Goal: Task Accomplishment & Management: Manage account settings

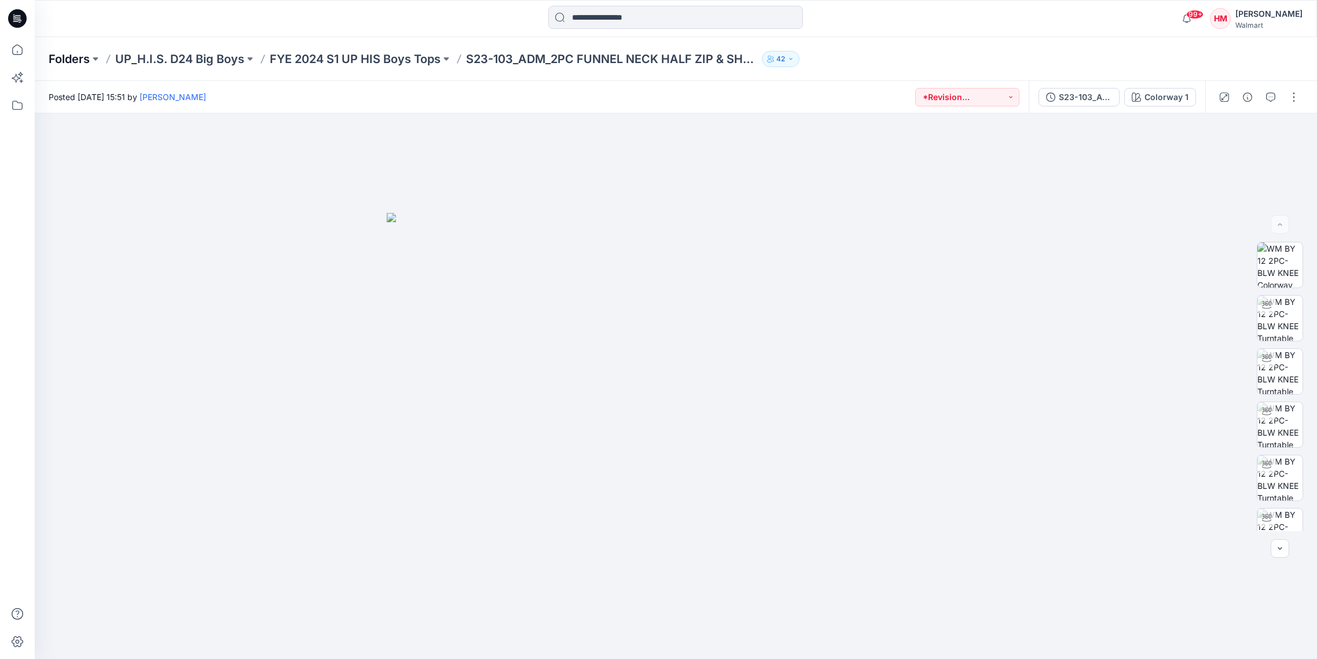
click at [77, 62] on p "Folders" at bounding box center [69, 59] width 41 height 16
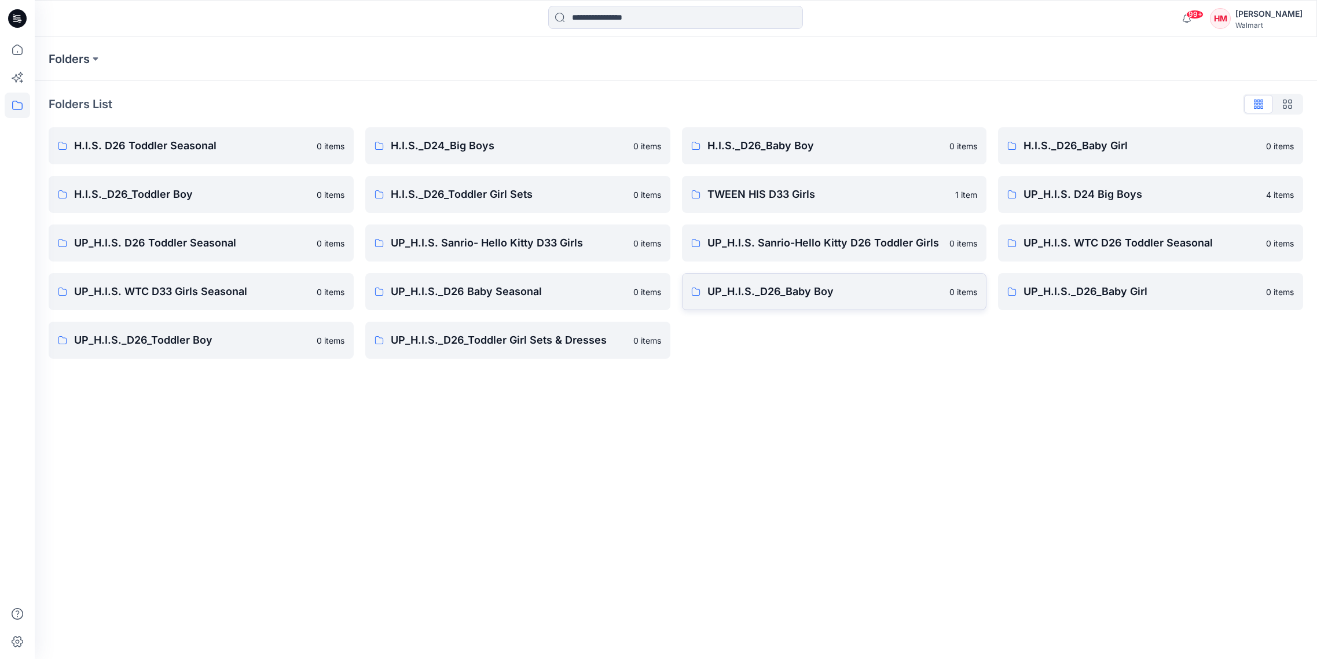
click at [749, 290] on p "UP_H.I.S._D26_Baby Boy" at bounding box center [826, 292] width 236 height 16
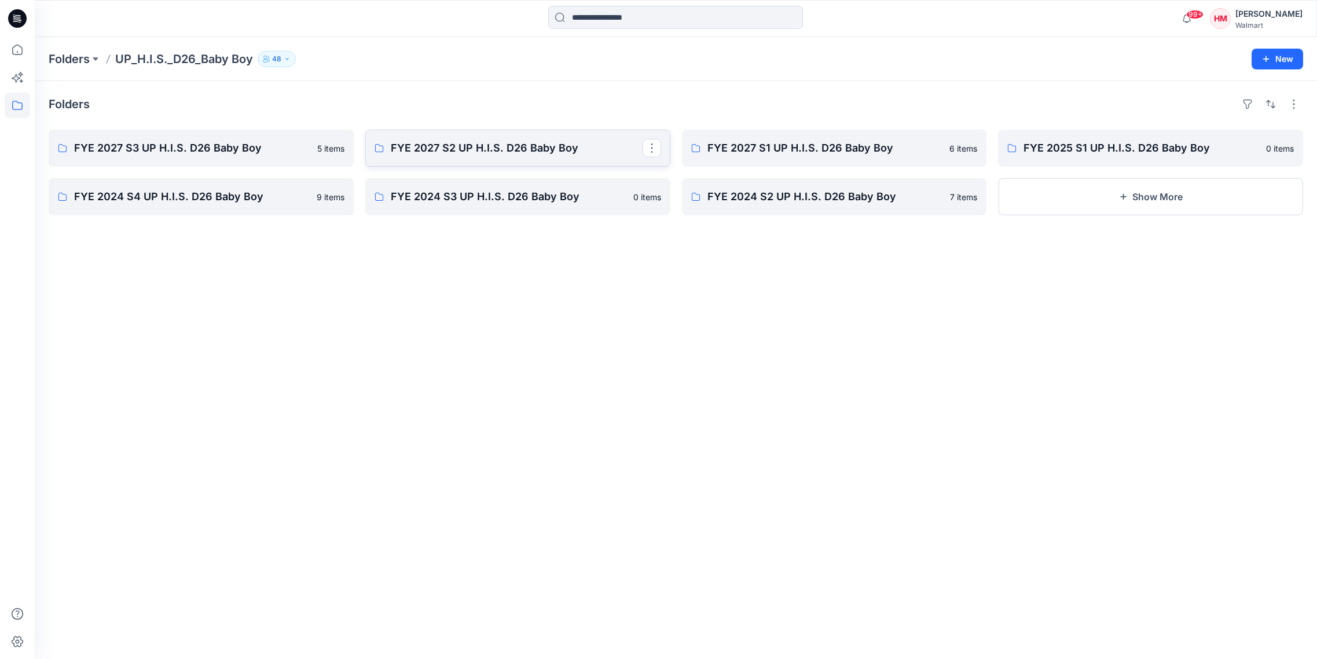
click at [448, 143] on p "FYE 2027 S2 UP H.I.S. D26 Baby Boy" at bounding box center [517, 148] width 252 height 16
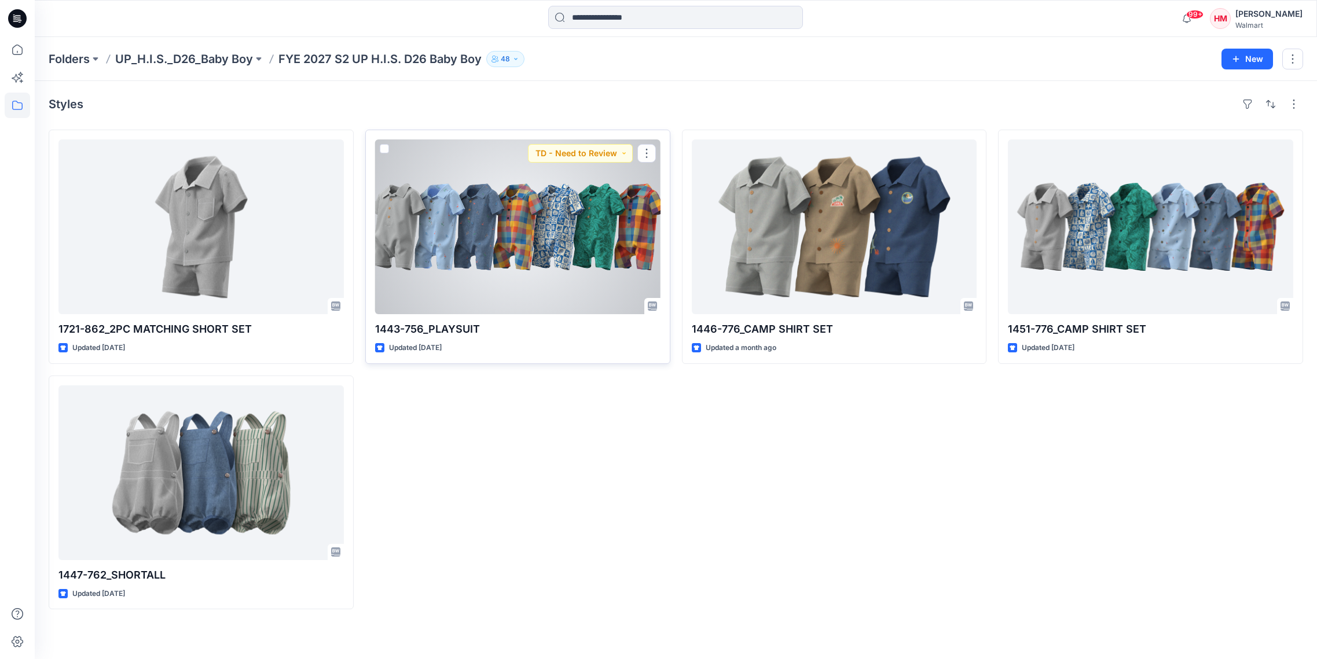
click at [426, 230] on div at bounding box center [517, 227] width 285 height 175
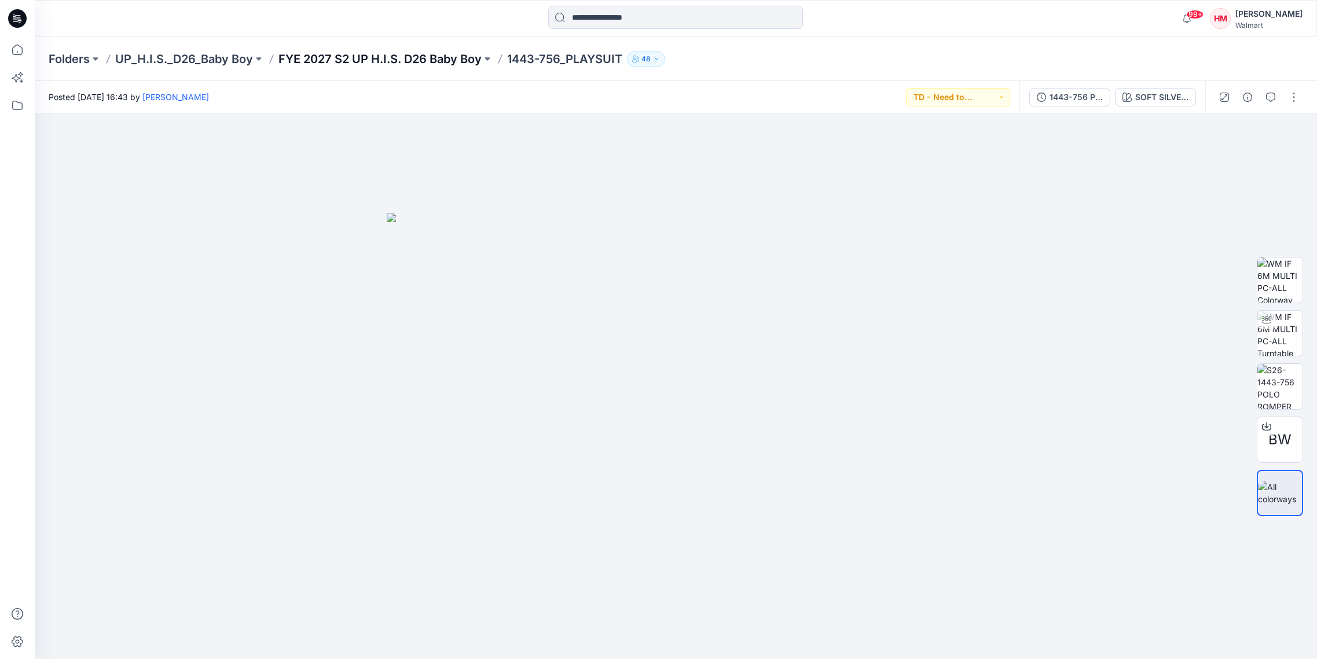
click at [455, 59] on p "FYE 2027 S2 UP H.I.S. D26 Baby Boy" at bounding box center [379, 59] width 203 height 16
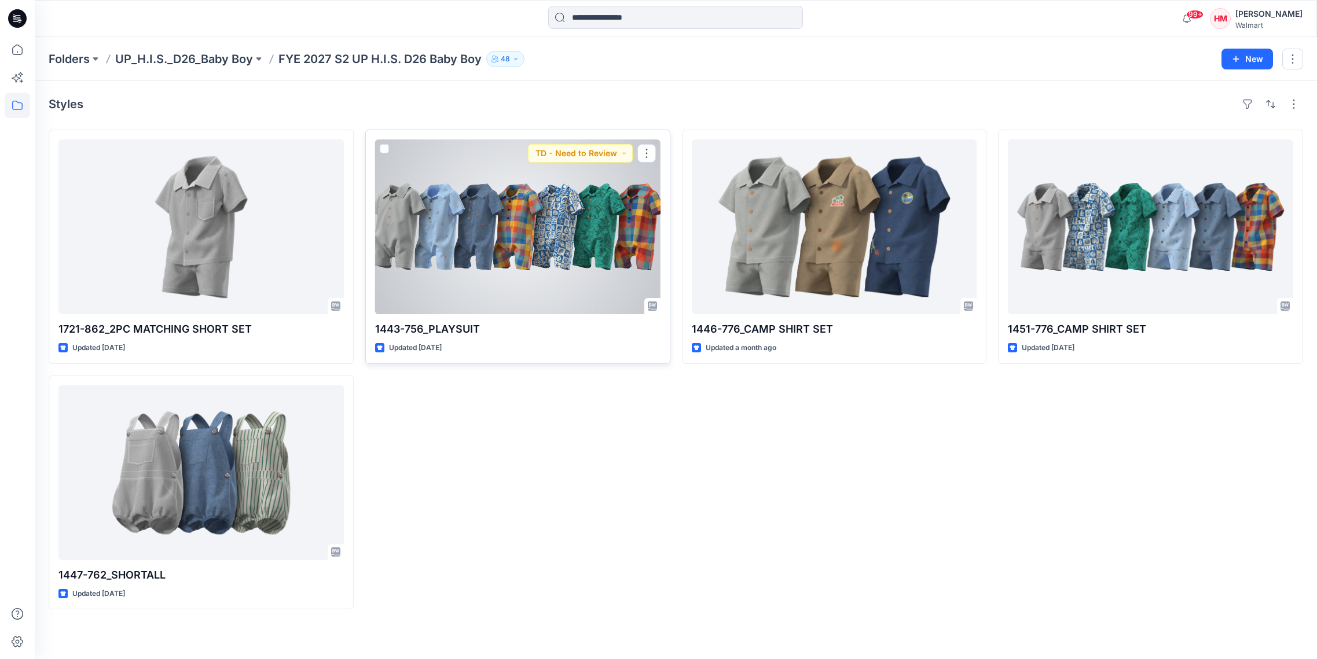
click at [489, 199] on div at bounding box center [517, 227] width 285 height 175
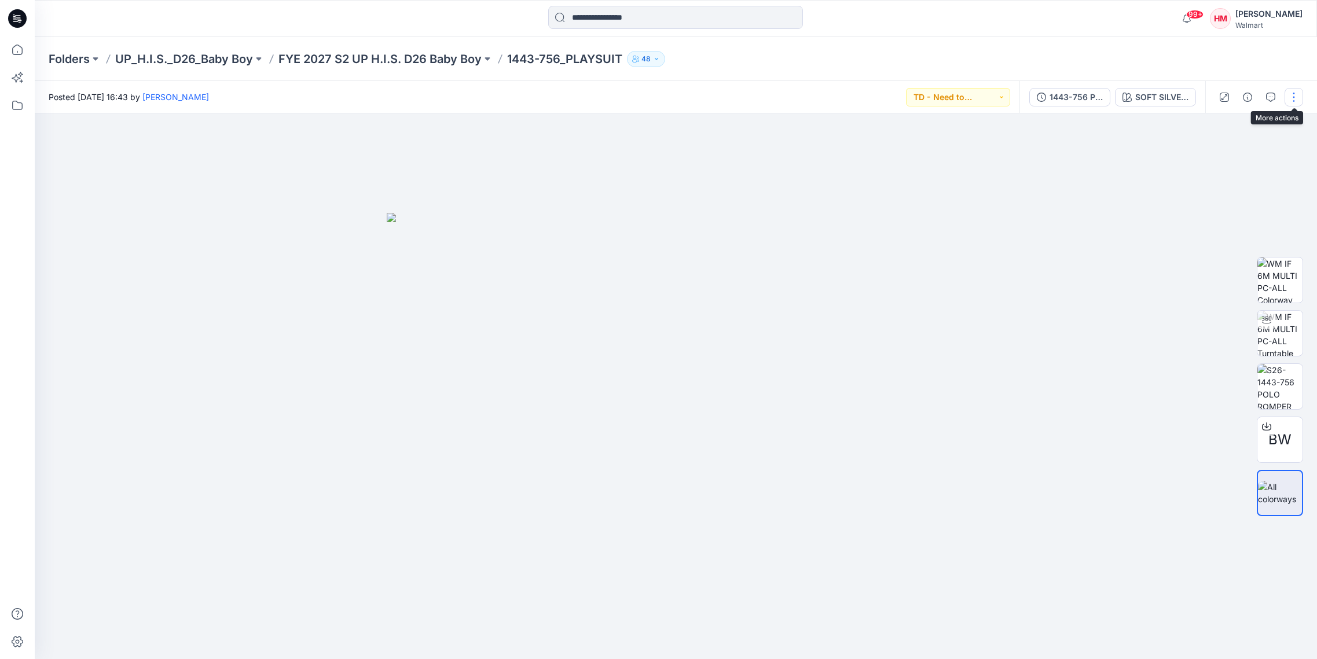
click at [1288, 101] on button "button" at bounding box center [1294, 97] width 19 height 19
click at [1244, 162] on button "Edit" at bounding box center [1245, 156] width 107 height 21
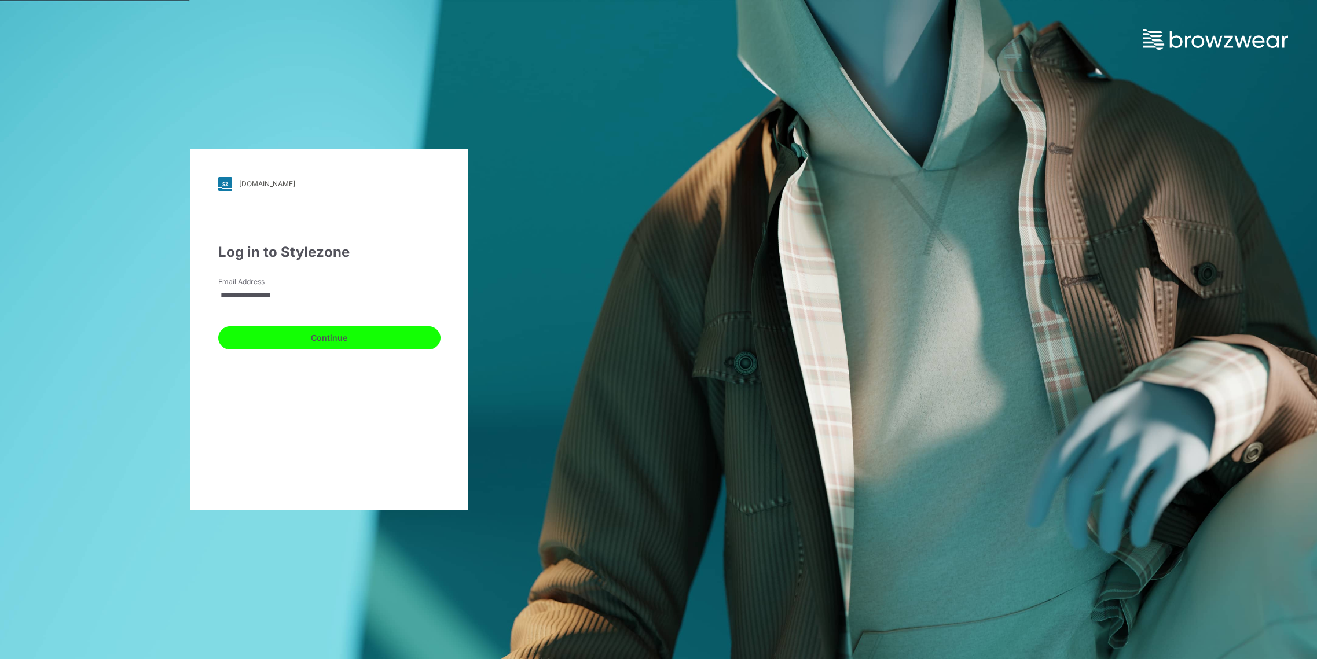
click at [374, 339] on button "Continue" at bounding box center [329, 338] width 222 height 23
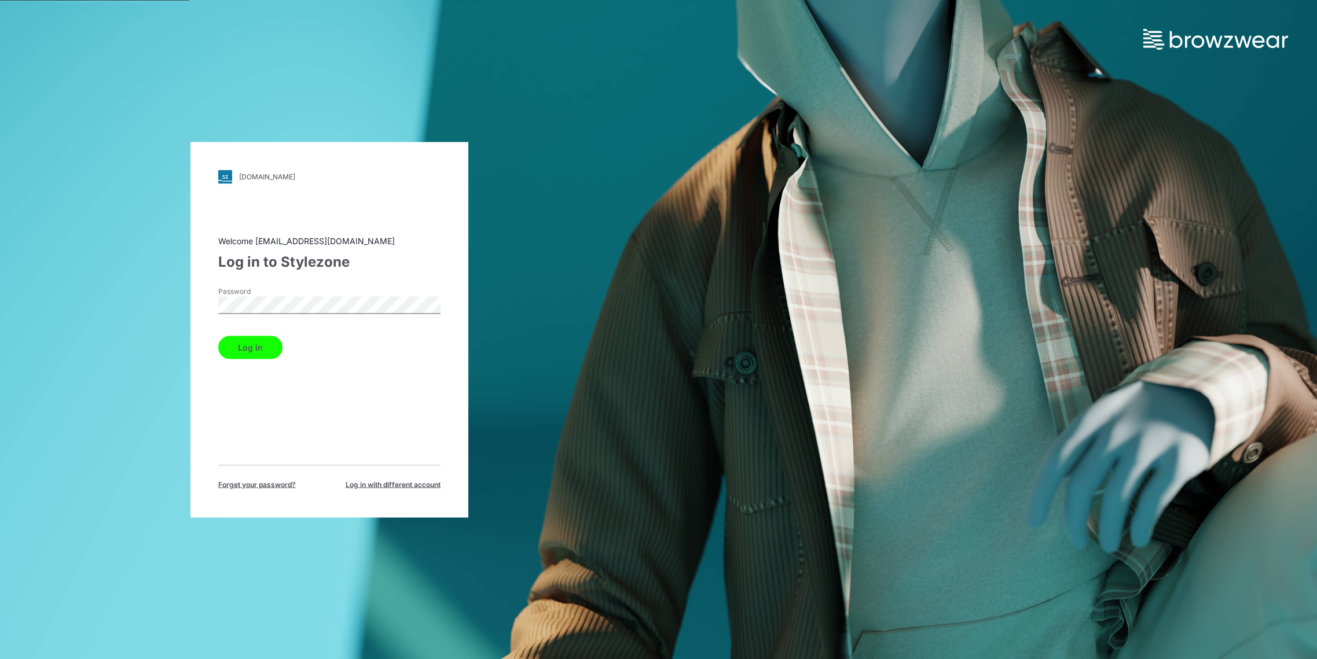
click at [252, 338] on button "Log in" at bounding box center [250, 347] width 64 height 23
click at [267, 347] on div "Log in" at bounding box center [329, 345] width 222 height 28
click at [247, 350] on div "Log in" at bounding box center [329, 345] width 222 height 28
click at [261, 353] on button "Log in" at bounding box center [250, 347] width 64 height 23
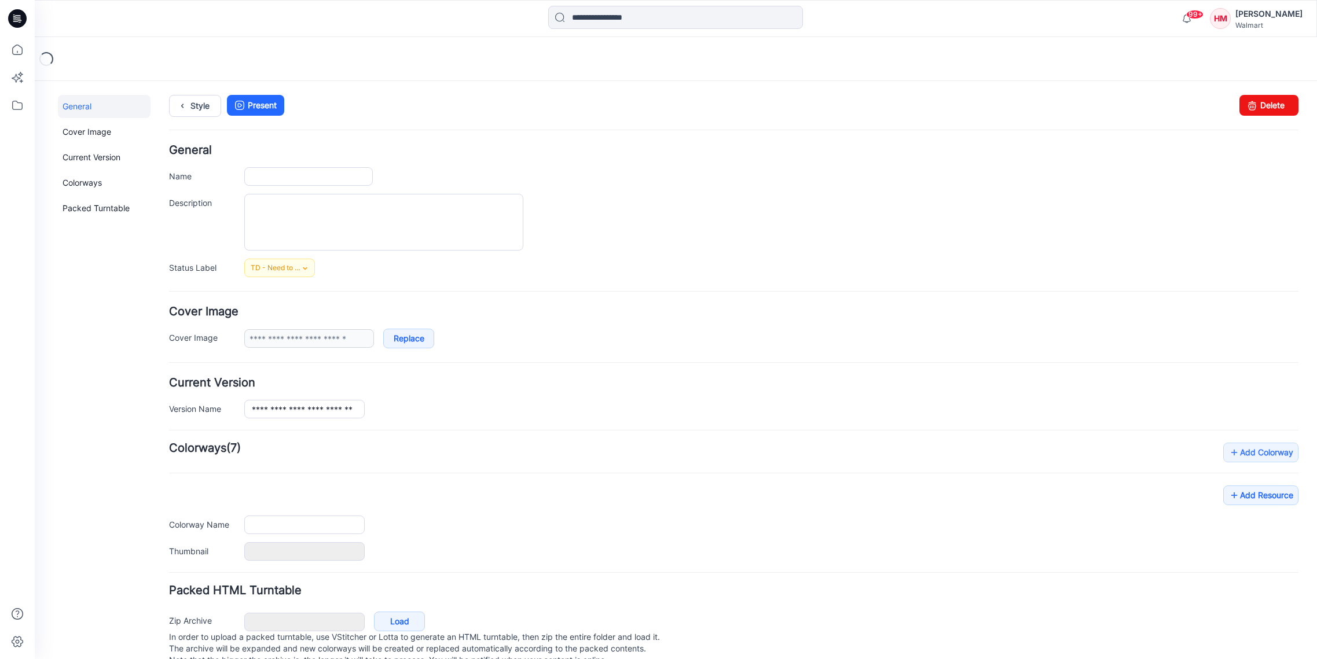
type input "**********"
type textarea "**********"
type input "**********"
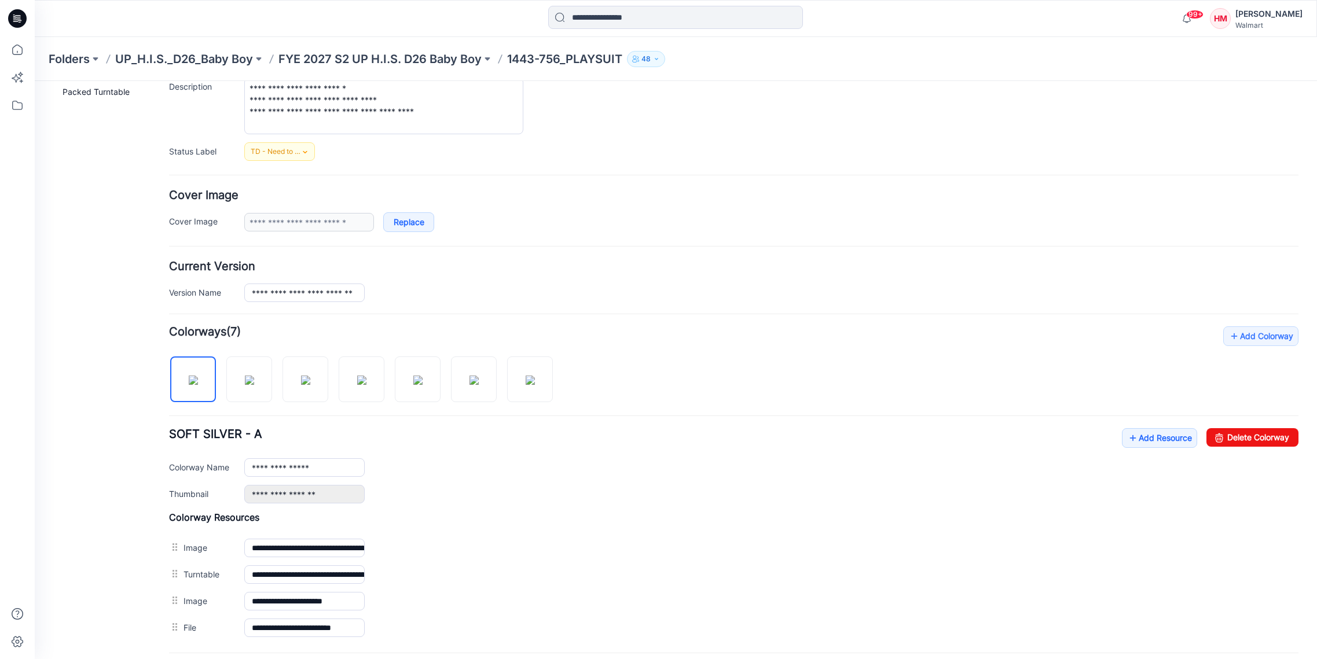
scroll to position [231, 0]
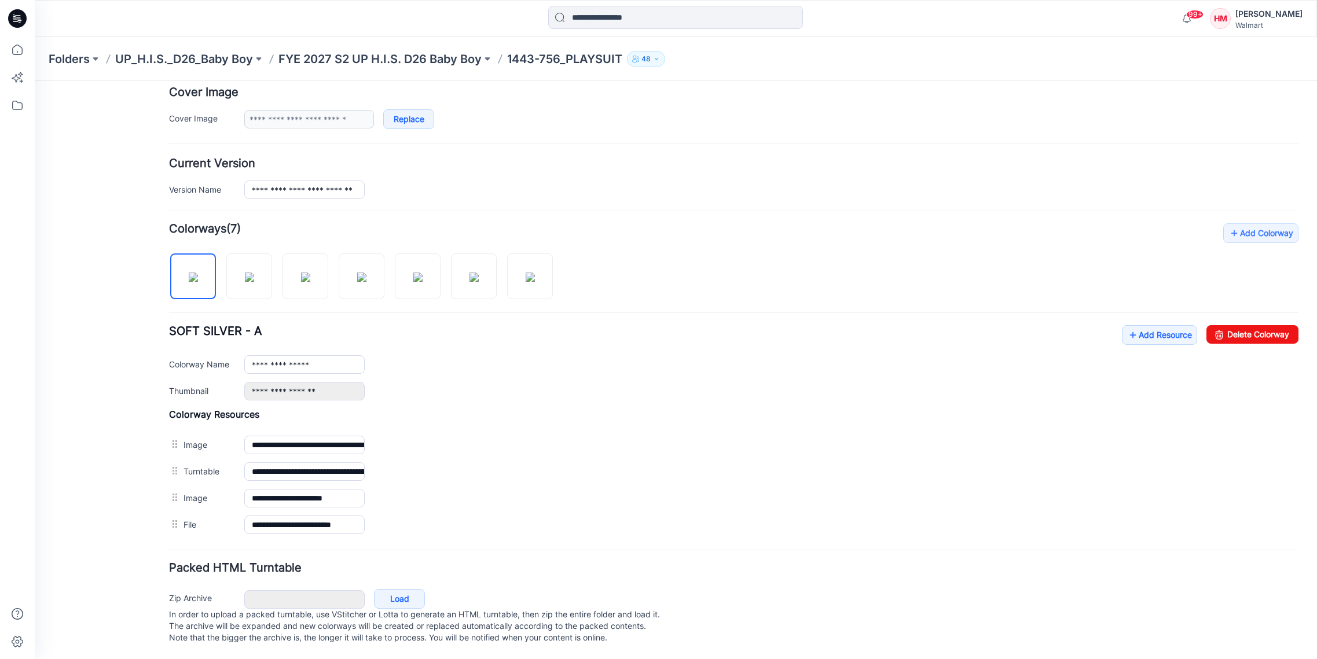
click at [152, 68] on div "Folders UP_H.I.S._D26_Baby Boy FYE 2027 S2 UP H.I.S. D26 Baby Boy 1443-756_PLAY…" at bounding box center [676, 59] width 1282 height 44
click at [157, 61] on p "UP_H.I.S._D26_Baby Boy" at bounding box center [184, 59] width 138 height 16
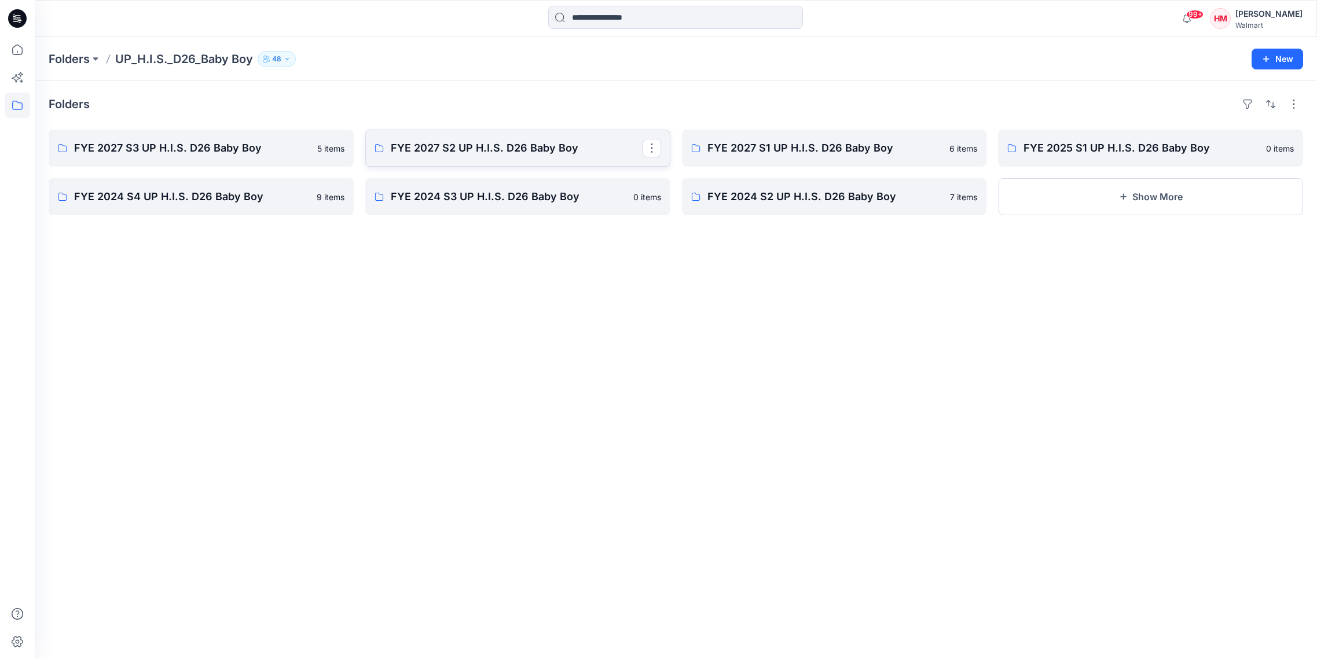
click at [533, 150] on p "FYE 2027 S2 UP H.I.S. D26 Baby Boy" at bounding box center [517, 148] width 252 height 16
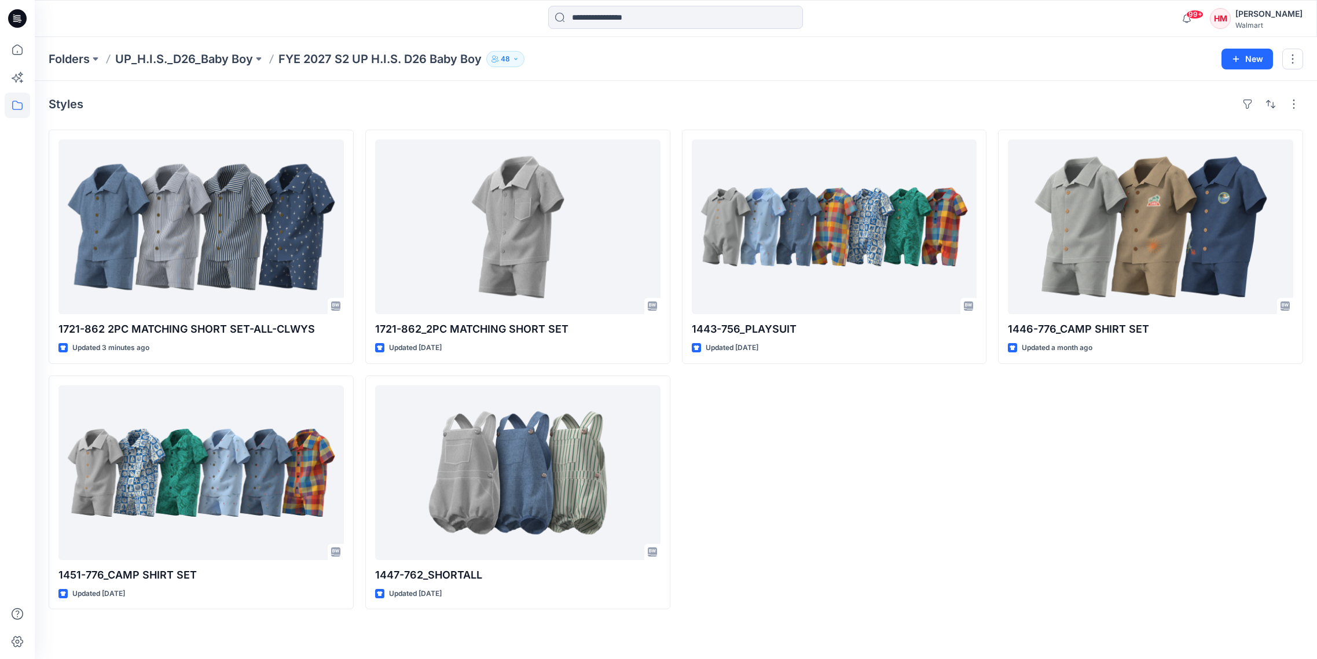
click at [808, 447] on div "1443-756_PLAYSUIT Updated [DATE]" at bounding box center [834, 370] width 305 height 480
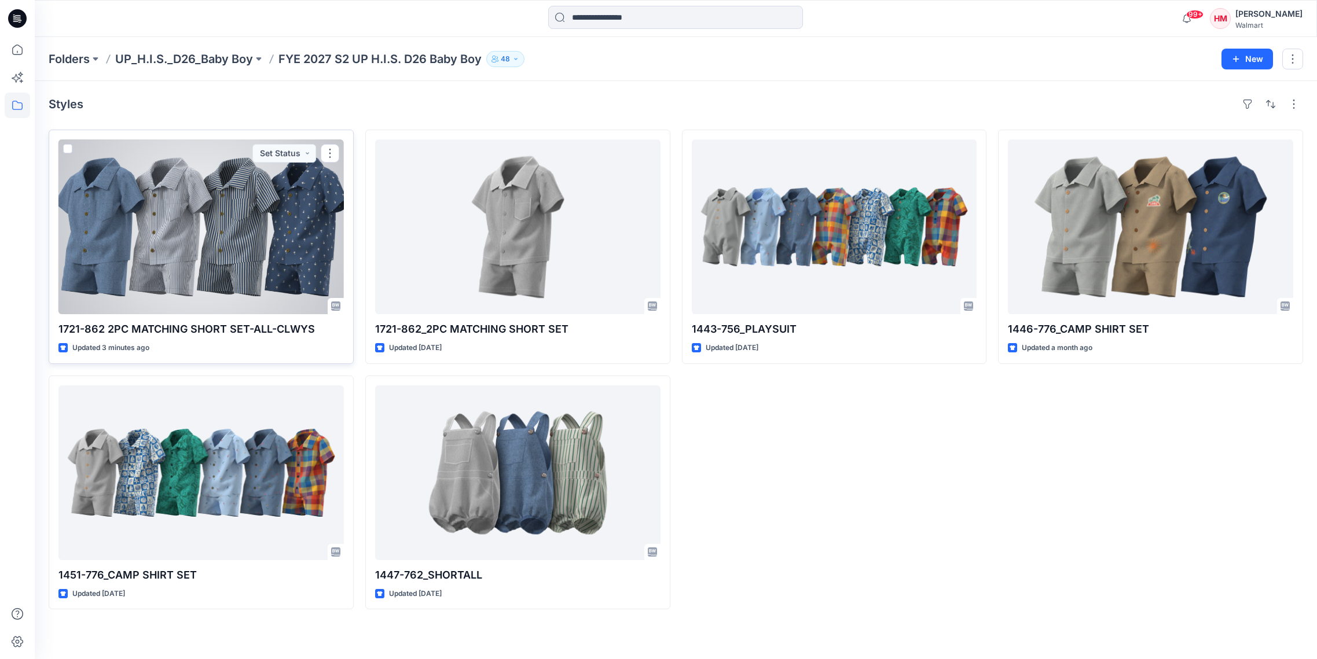
click at [208, 275] on div at bounding box center [200, 227] width 285 height 175
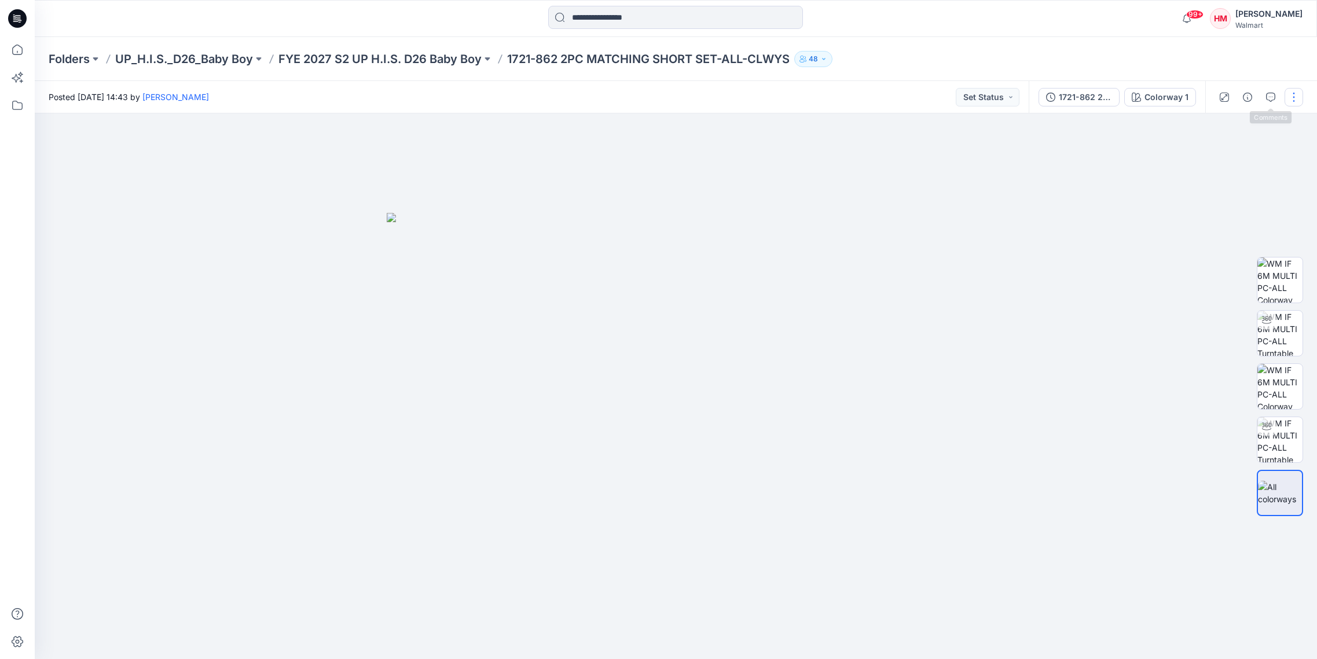
click at [1295, 95] on button "button" at bounding box center [1294, 97] width 19 height 19
click at [1259, 159] on button "Edit" at bounding box center [1245, 156] width 107 height 21
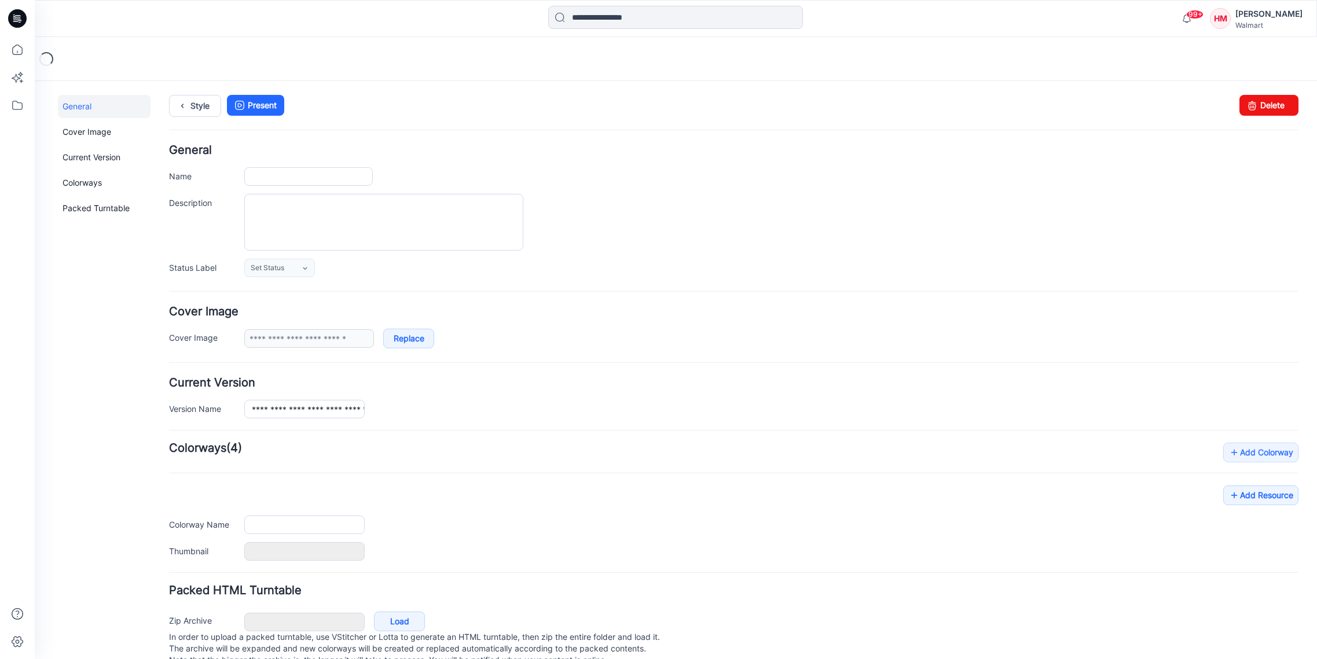
type input "**********"
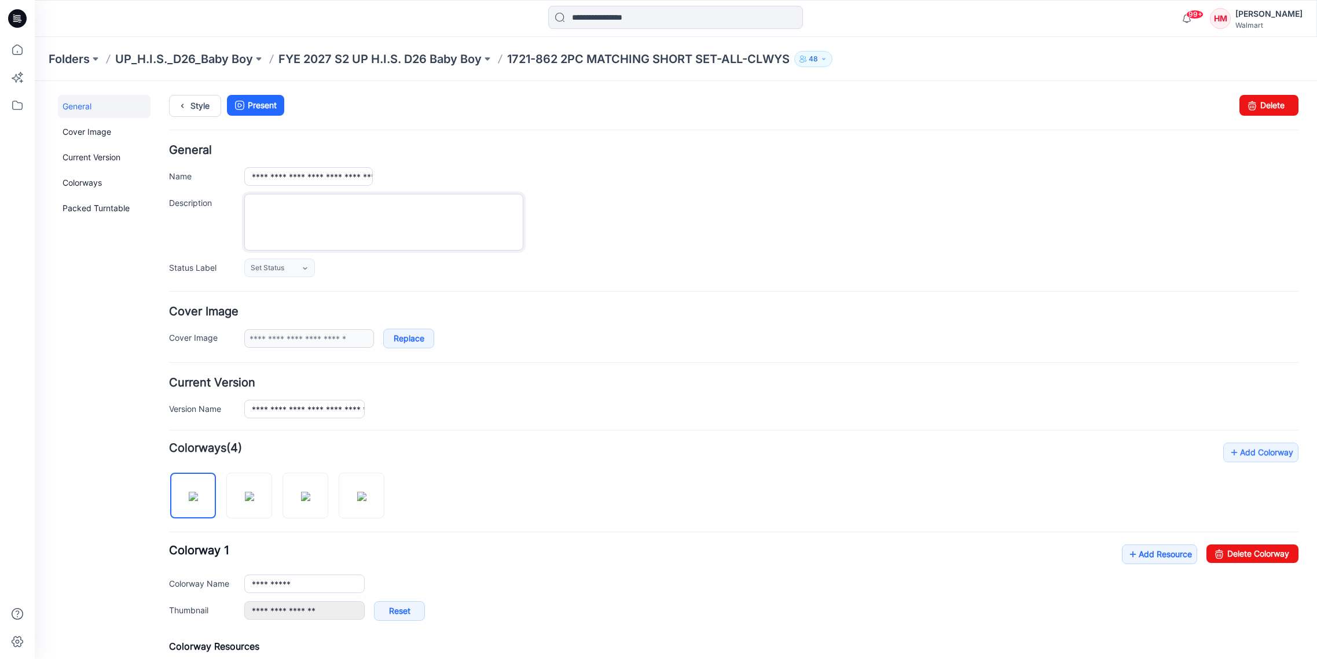
click at [278, 218] on textarea "Description" at bounding box center [383, 222] width 279 height 57
type textarea "*"
drag, startPoint x: 261, startPoint y: 204, endPoint x: 238, endPoint y: 199, distance: 23.3
click at [238, 206] on div "**********" at bounding box center [734, 222] width 1130 height 57
type textarea "**********"
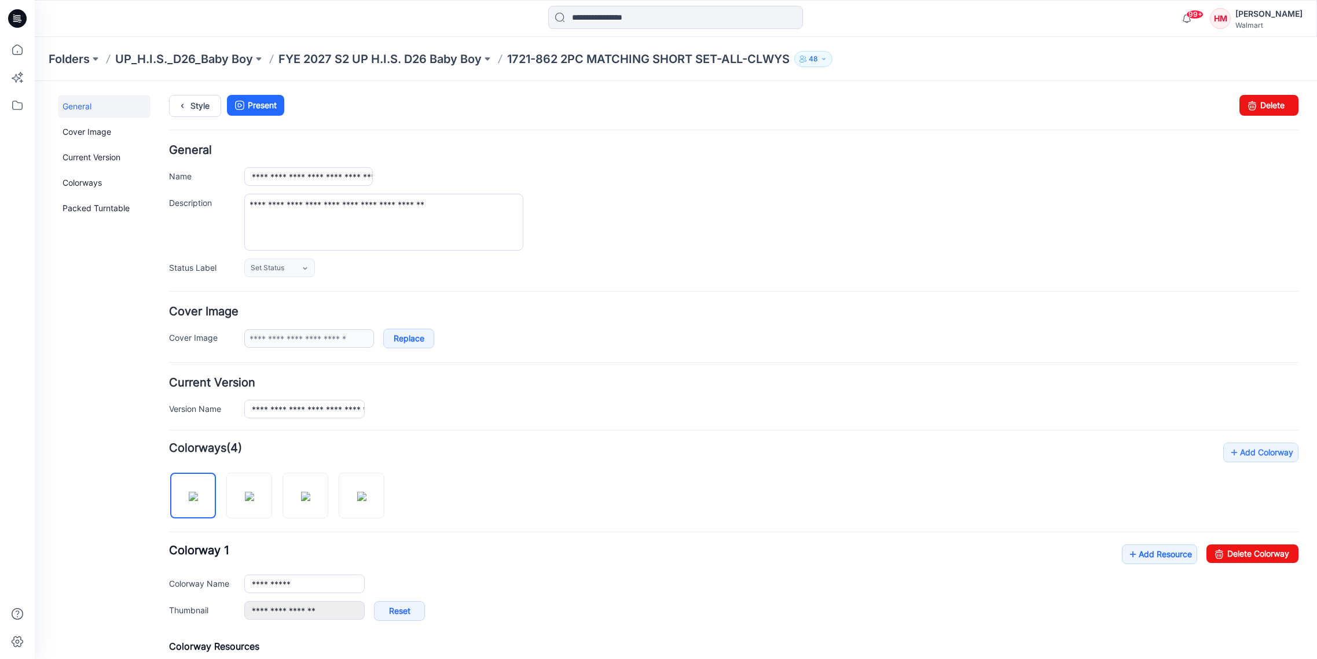
click at [587, 57] on p "1721-862 2PC MATCHING SHORT SET-ALL-CLWYS" at bounding box center [648, 59] width 283 height 16
click at [523, 60] on p "1721-862 2PC MATCHING SHORT SET-ALL-CLWYS" at bounding box center [648, 59] width 283 height 16
click at [450, 58] on p "FYE 2027 S2 UP H.I.S. D26 Baby Boy" at bounding box center [379, 59] width 203 height 16
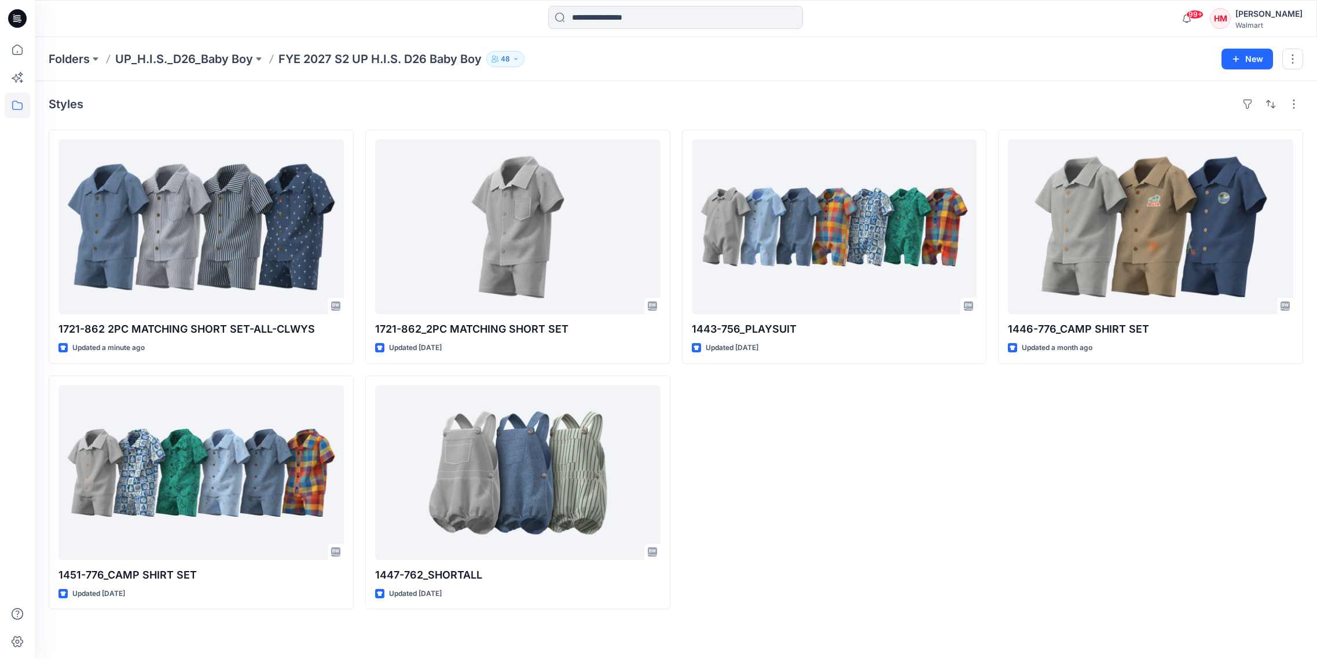
click at [753, 566] on div "1443-756_PLAYSUIT Updated [DATE]" at bounding box center [834, 370] width 305 height 480
click at [772, 528] on div "1443-756_PLAYSUIT Updated [DATE]" at bounding box center [834, 370] width 305 height 480
